Goal: Task Accomplishment & Management: Manage account settings

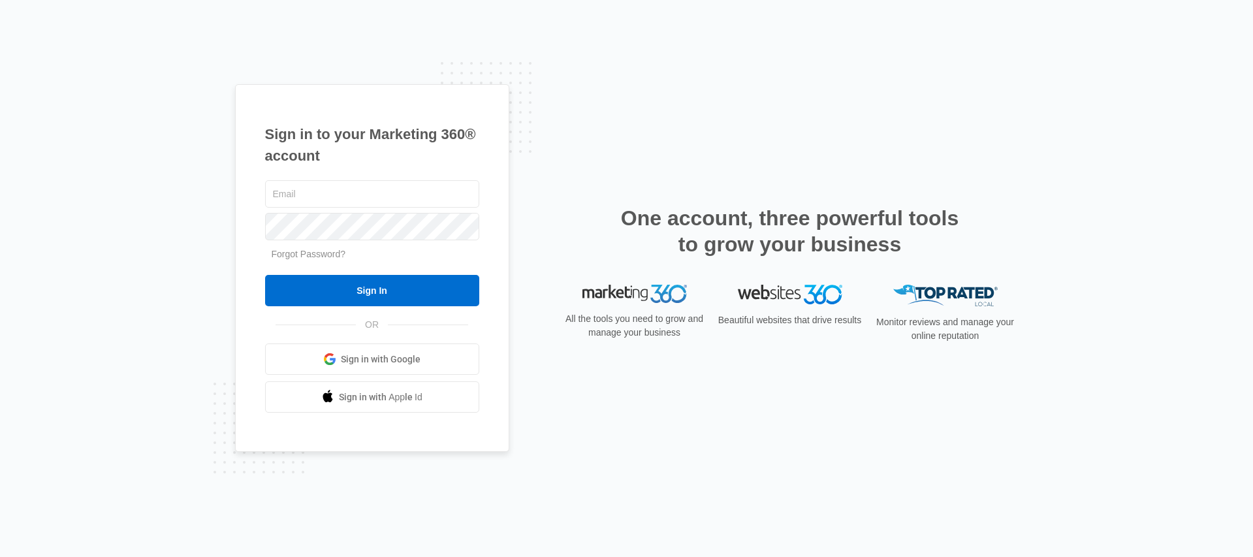
type input "[PERSON_NAME][EMAIL_ADDRESS][PERSON_NAME][DOMAIN_NAME]"
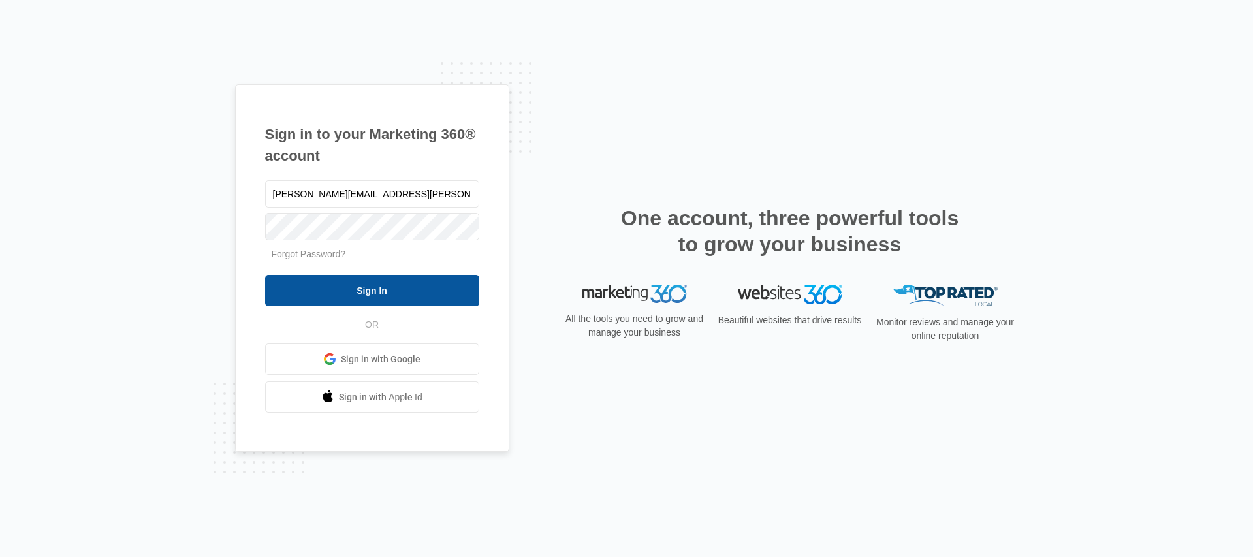
click at [336, 285] on input "Sign In" at bounding box center [372, 290] width 214 height 31
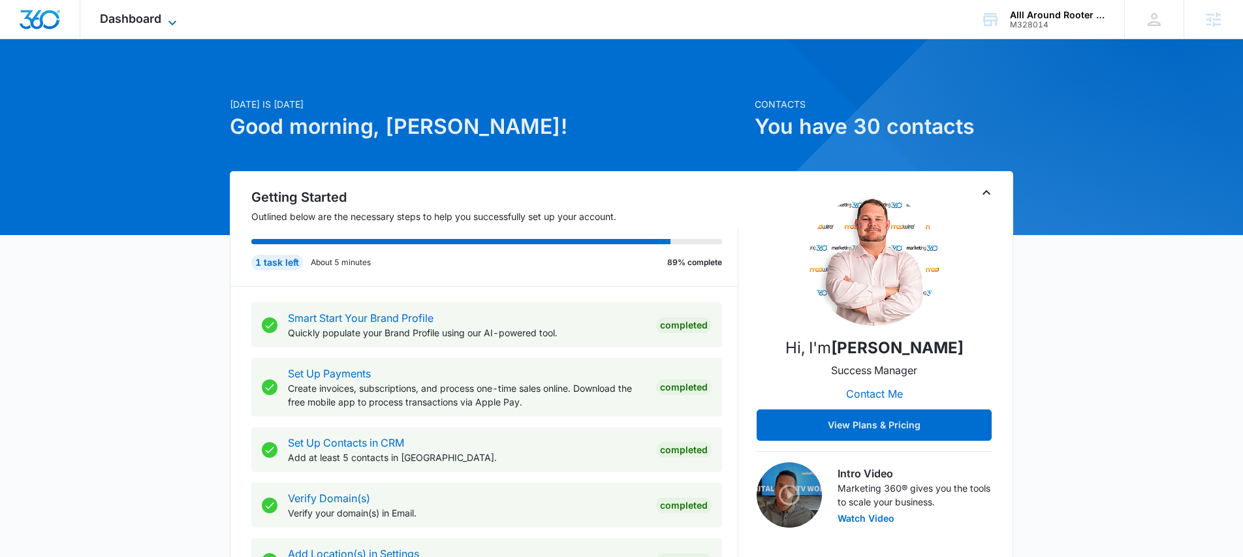
click at [132, 24] on span "Dashboard" at bounding box center [130, 19] width 61 height 14
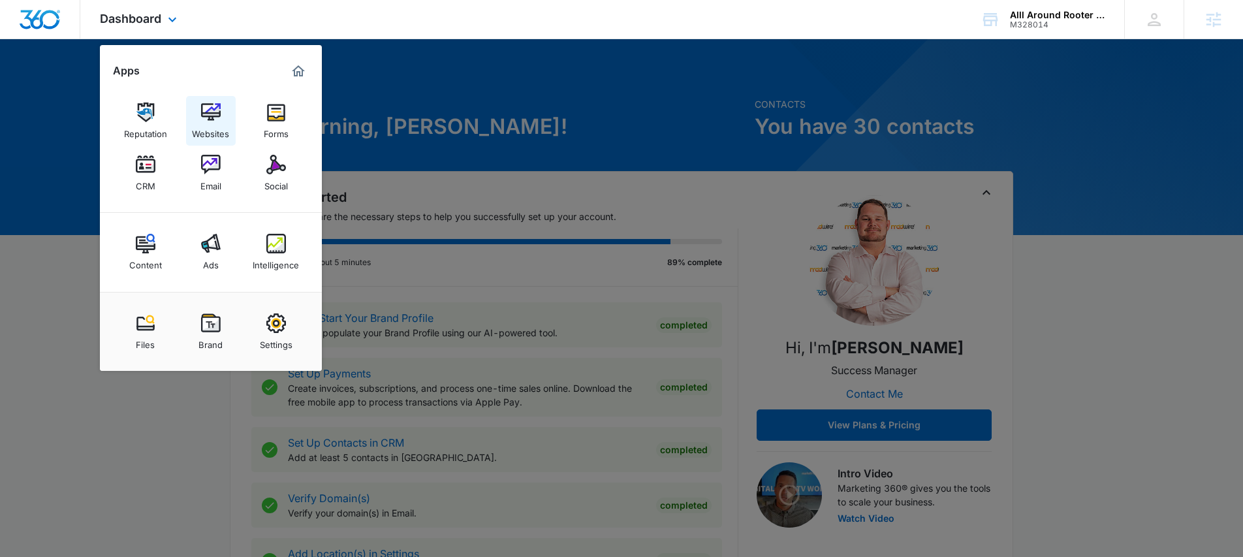
click at [204, 111] on img at bounding box center [211, 113] width 20 height 20
